Goal: Information Seeking & Learning: Learn about a topic

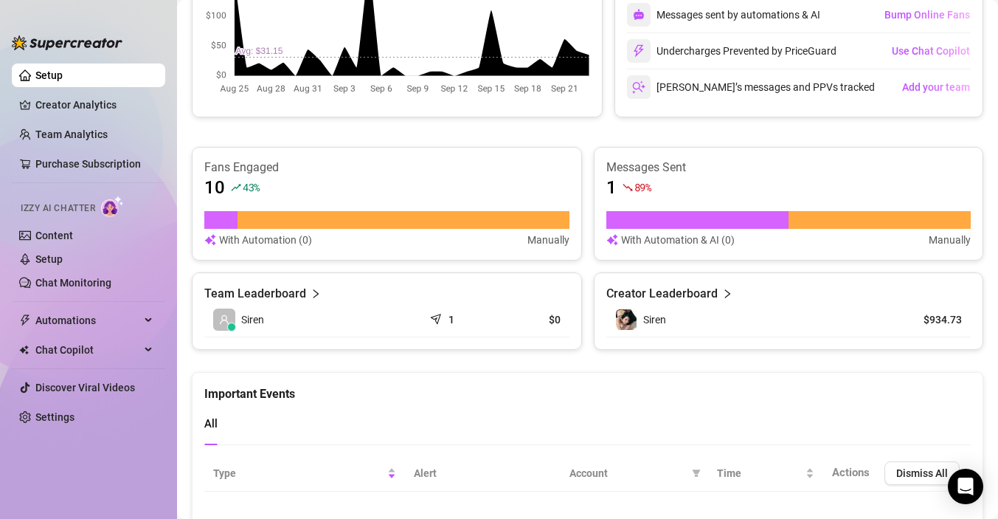
scroll to position [479, 0]
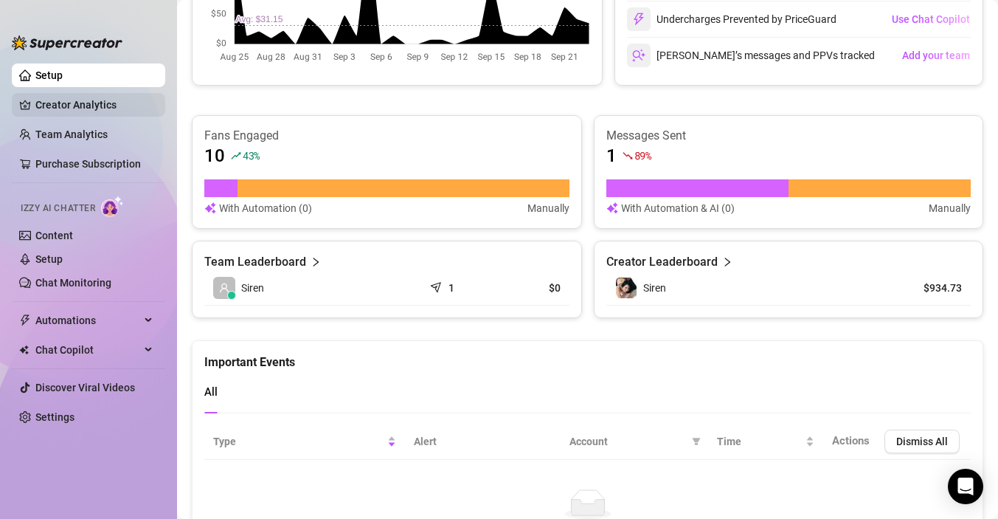
click at [84, 104] on link "Creator Analytics" at bounding box center [94, 105] width 118 height 24
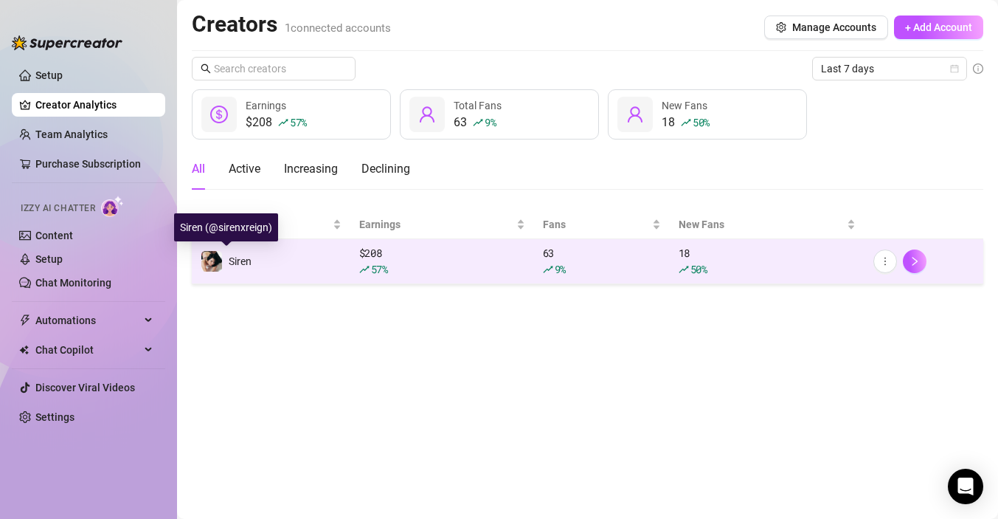
click at [211, 262] on img at bounding box center [211, 261] width 21 height 21
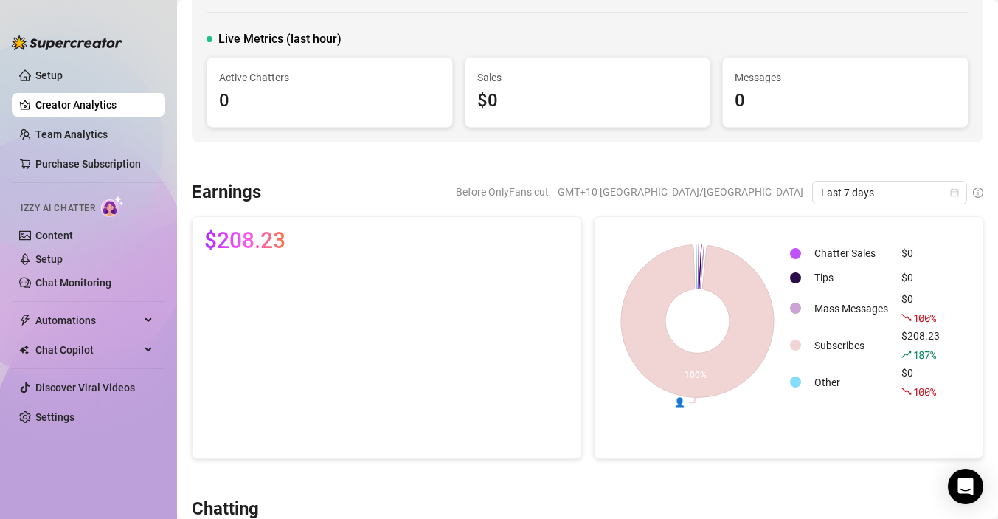
scroll to position [69, 0]
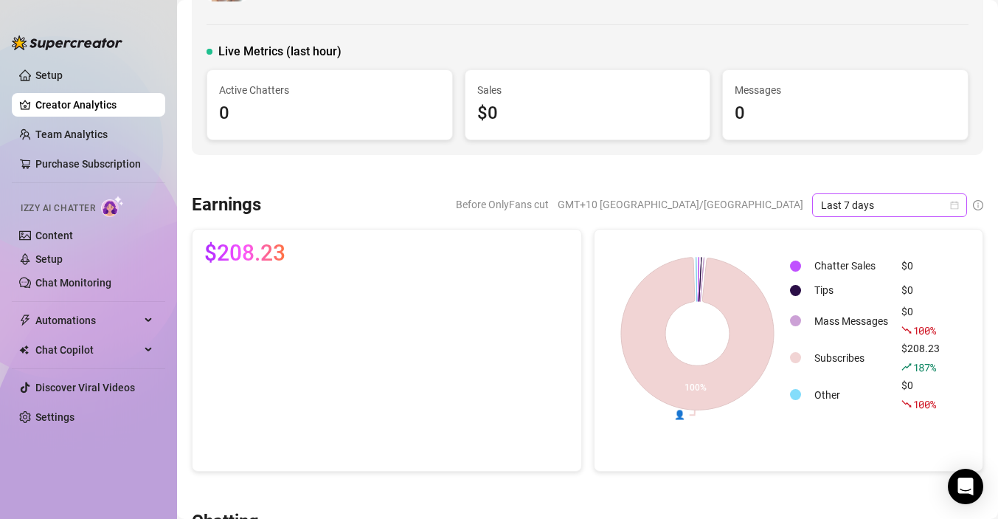
click at [960, 206] on div "Last 7 days" at bounding box center [889, 205] width 155 height 24
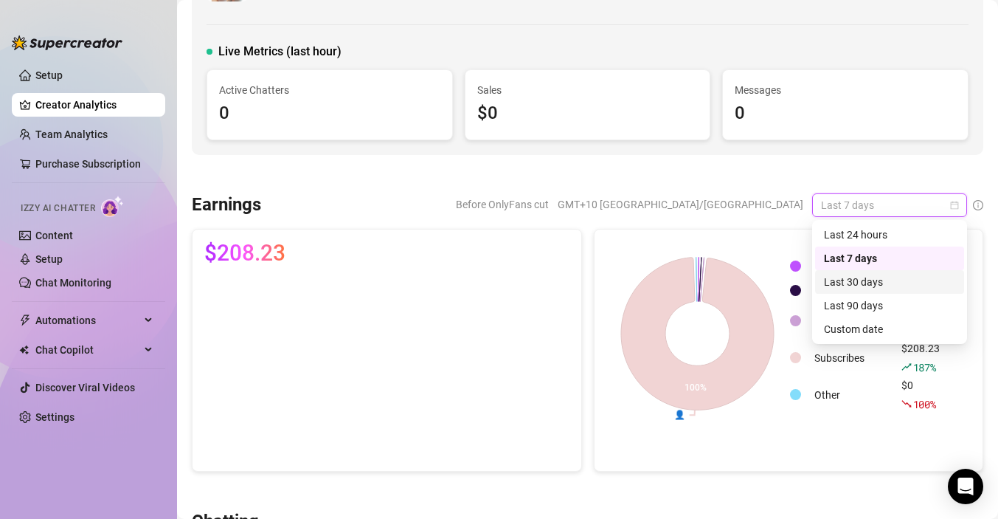
click at [861, 280] on div "Last 30 days" at bounding box center [889, 282] width 131 height 16
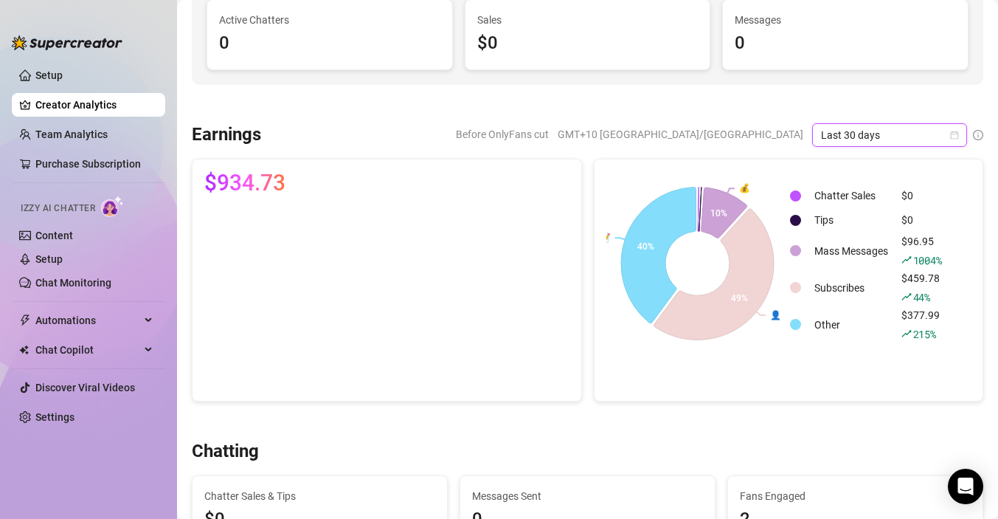
scroll to position [148, 0]
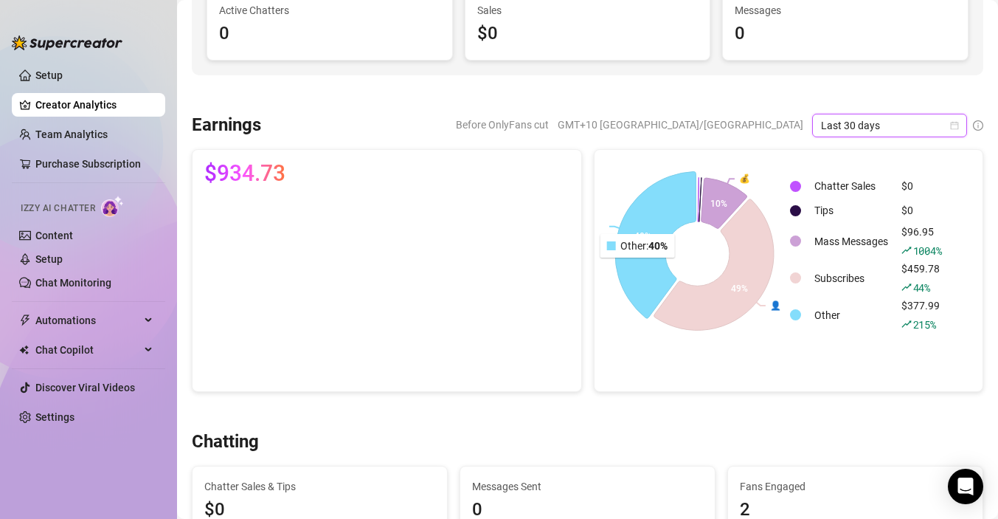
click at [639, 268] on icon at bounding box center [655, 244] width 81 height 147
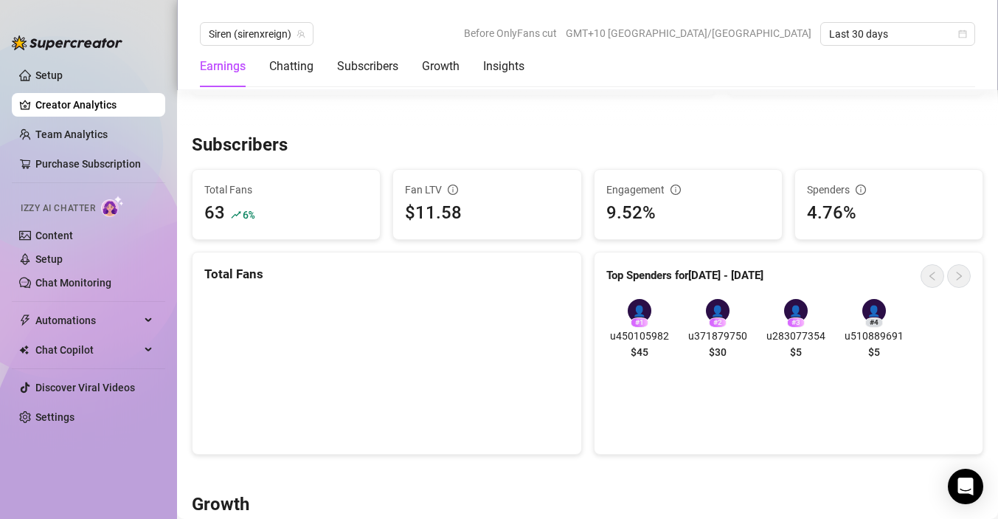
scroll to position [844, 0]
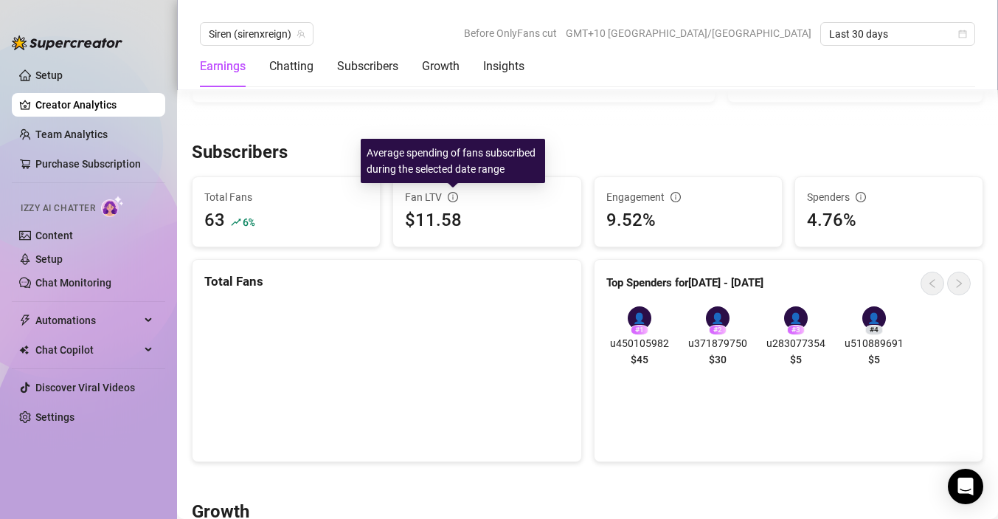
click at [454, 196] on icon "info-circle" at bounding box center [453, 197] width 10 height 10
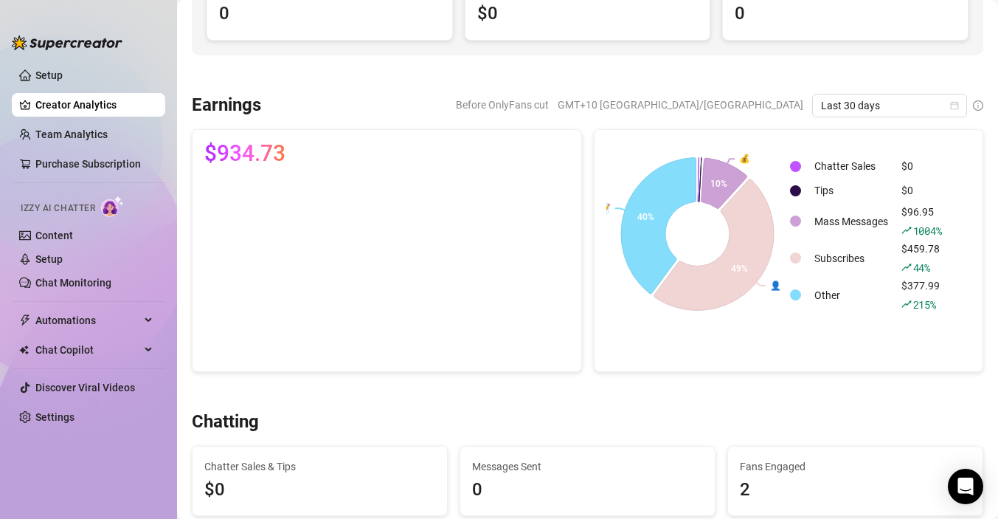
scroll to position [115, 0]
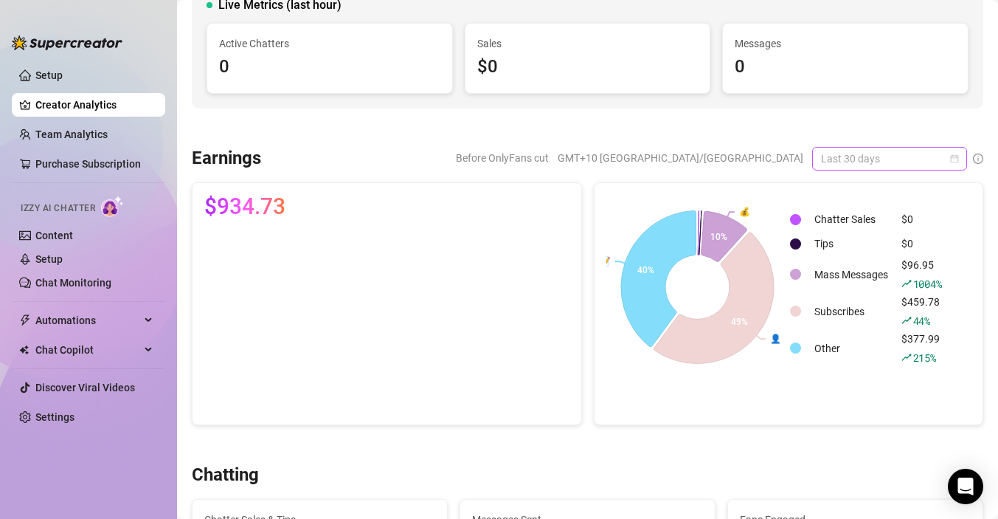
click at [899, 157] on span "Last 30 days" at bounding box center [889, 159] width 137 height 22
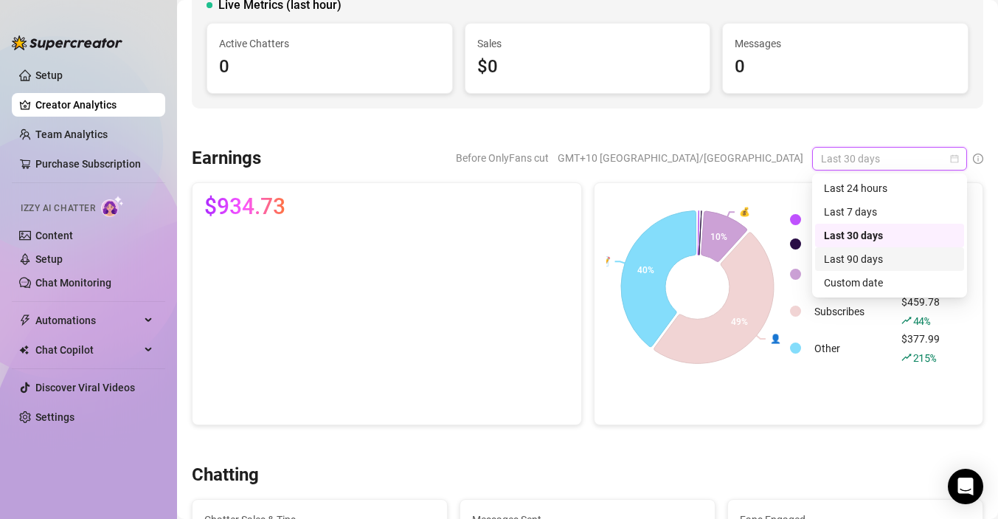
click at [879, 257] on div "Last 90 days" at bounding box center [889, 259] width 131 height 16
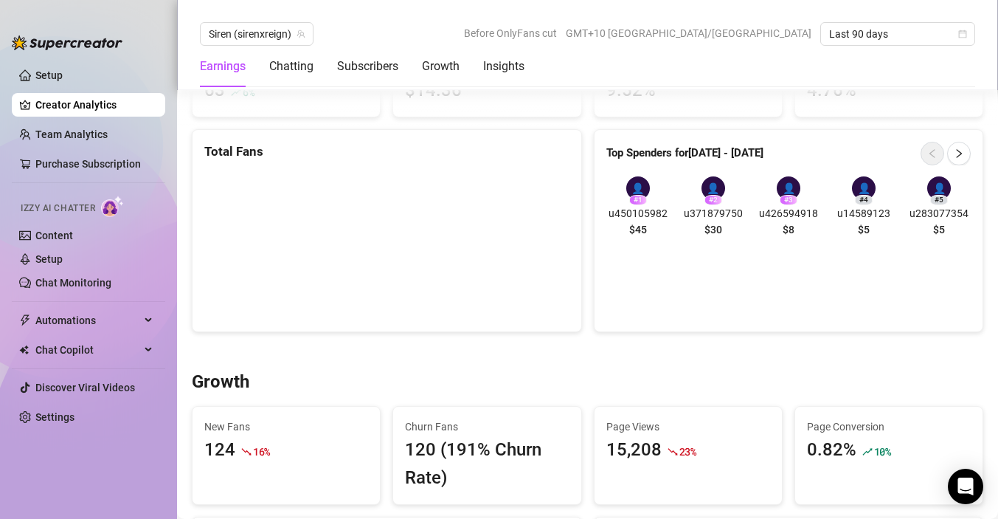
scroll to position [973, 0]
click at [961, 155] on icon "right" at bounding box center [959, 154] width 10 height 10
click at [933, 149] on icon "left" at bounding box center [932, 154] width 10 height 10
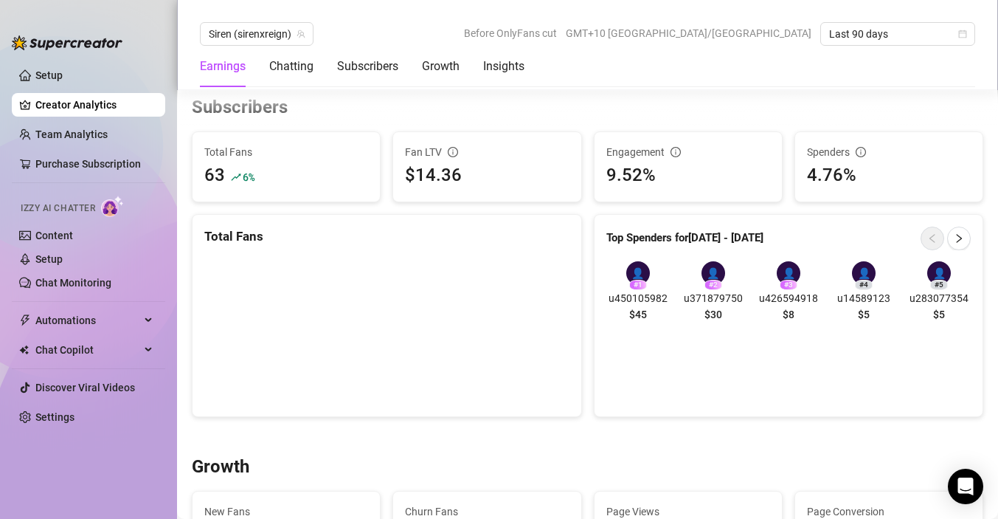
scroll to position [891, 0]
click at [713, 235] on article "Top Spenders for [DATE] - [DATE]" at bounding box center [684, 237] width 157 height 18
click at [637, 272] on div "👤" at bounding box center [638, 272] width 24 height 24
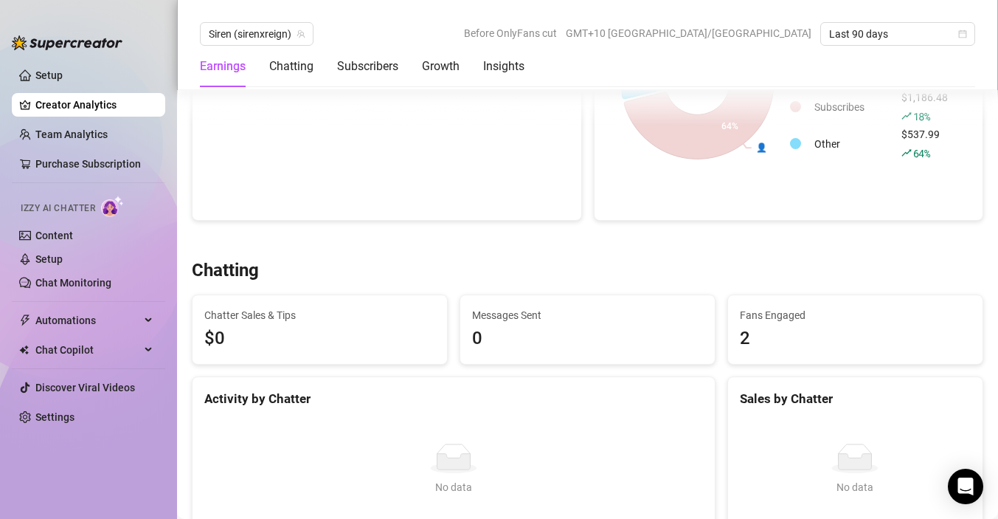
scroll to position [0, 0]
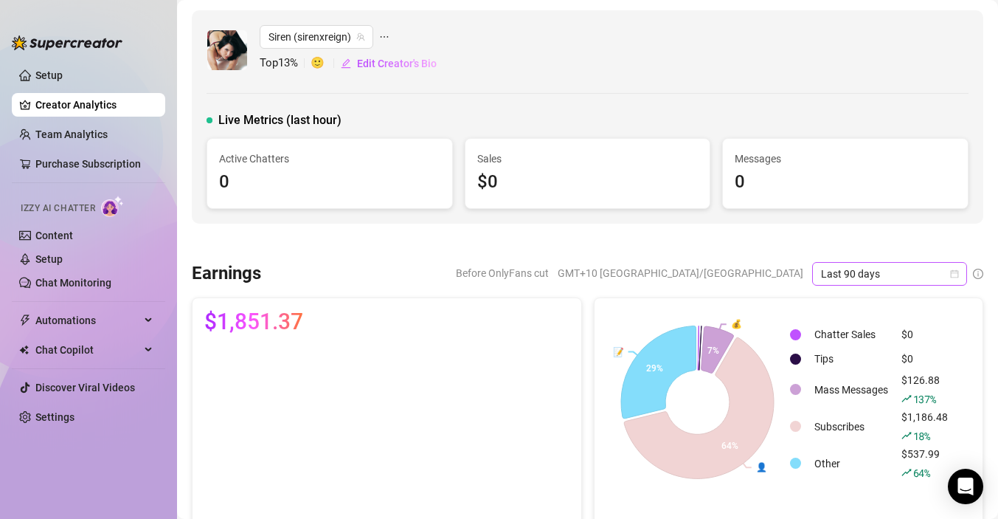
click at [890, 276] on span "Last 90 days" at bounding box center [889, 274] width 137 height 22
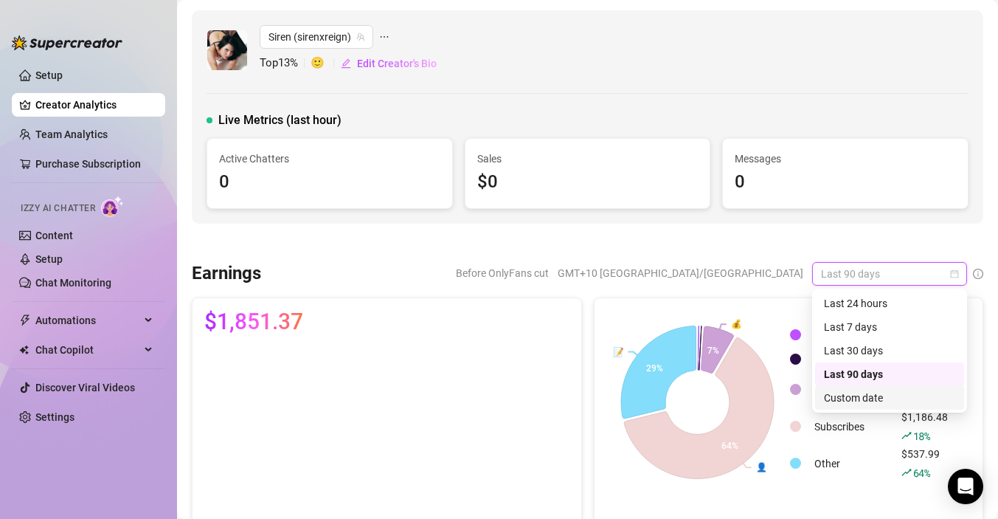
click at [863, 402] on div "Custom date" at bounding box center [889, 398] width 131 height 16
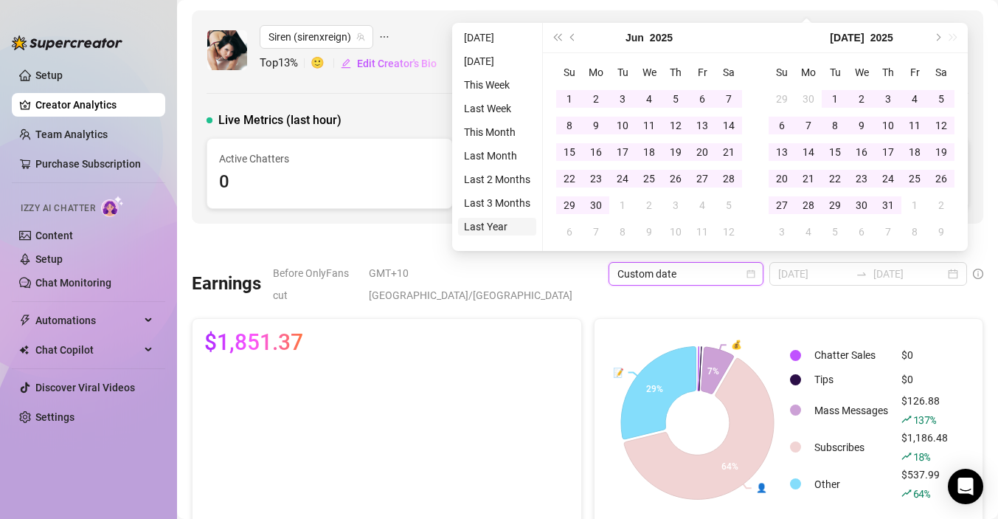
type input "[DATE]"
click at [490, 224] on li "Last Year" at bounding box center [497, 227] width 78 height 18
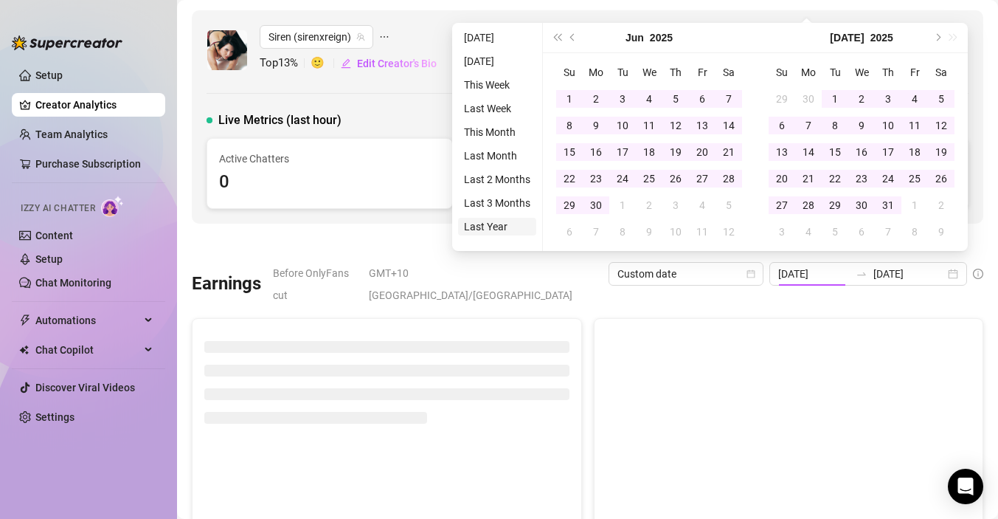
type input "[DATE]"
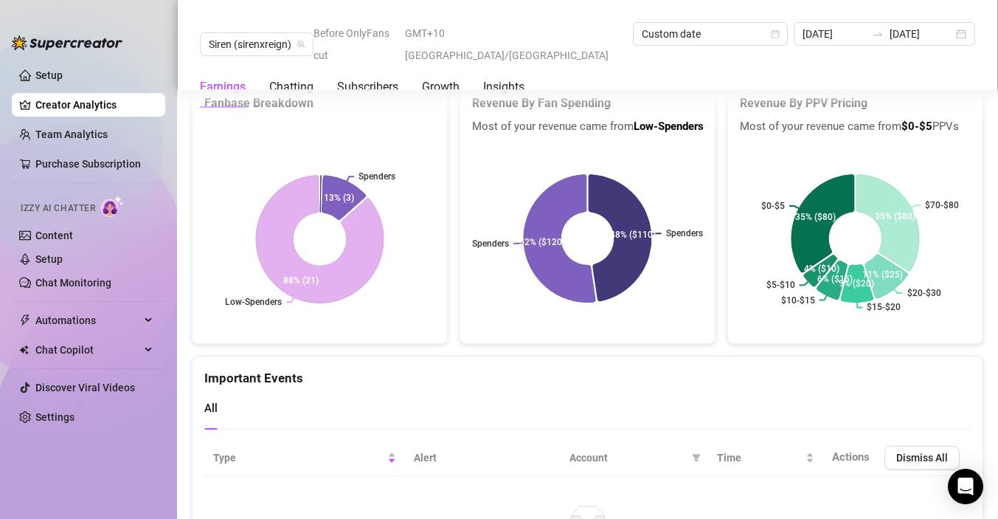
scroll to position [3195, 0]
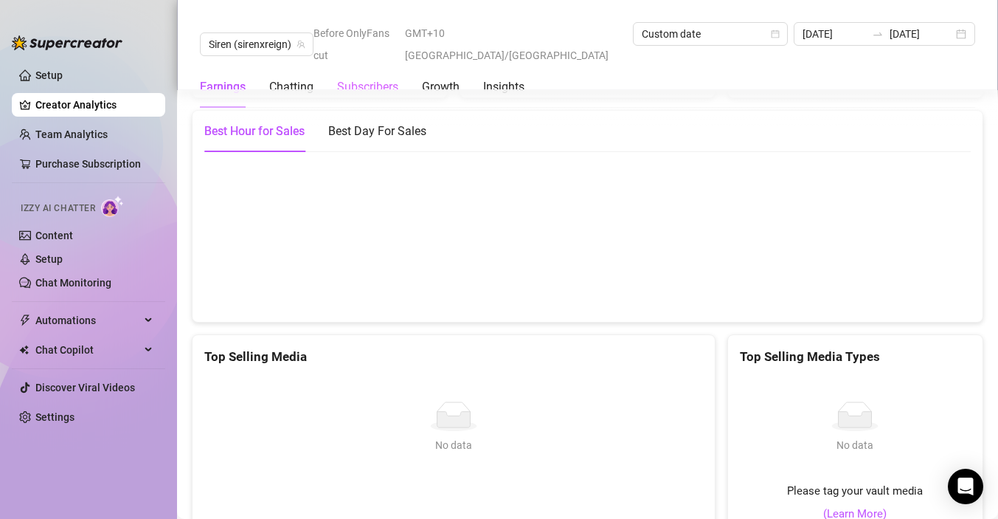
click at [380, 75] on div "Subscribers" at bounding box center [367, 86] width 61 height 41
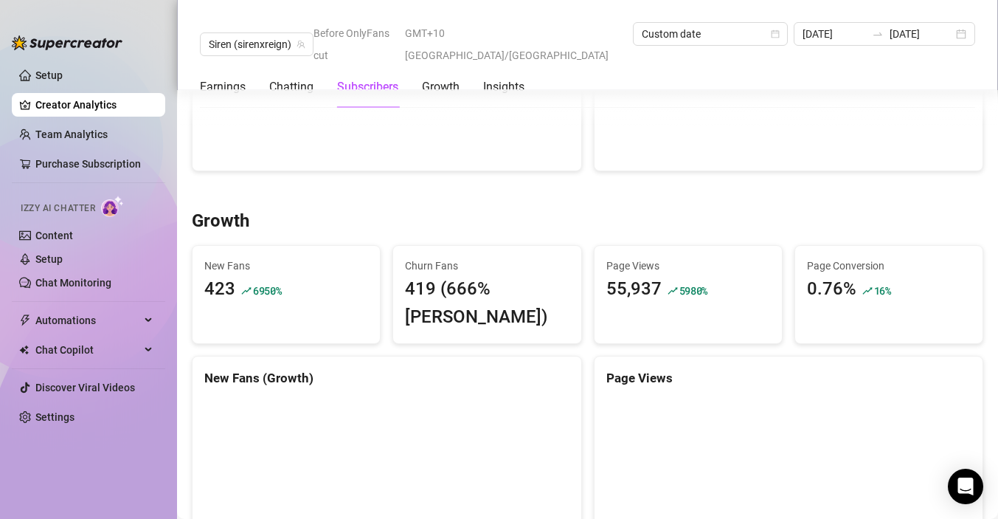
scroll to position [1158, 0]
